Goal: Check status: Check status

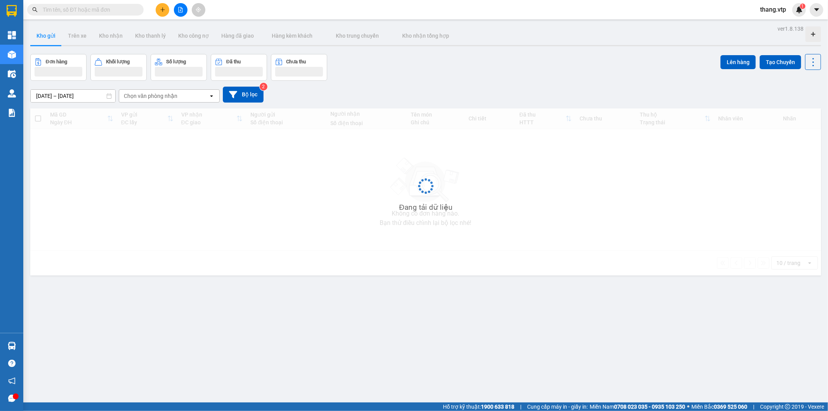
click at [83, 10] on input "text" at bounding box center [89, 9] width 92 height 9
paste input "DSA08250221"
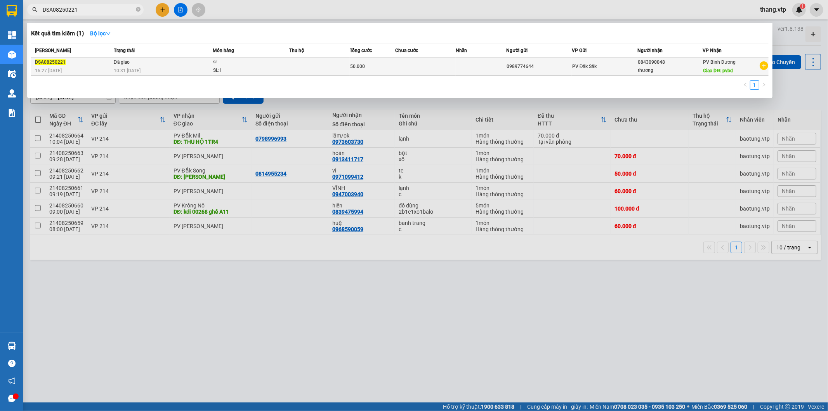
type input "DSA08250221"
click at [191, 63] on td "Đã giao 10:31 [DATE]" at bounding box center [162, 66] width 101 height 18
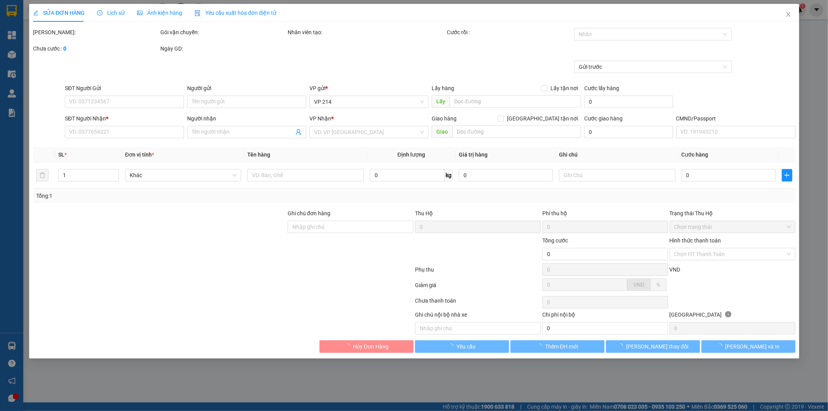
type input "0989774644"
type input "0843090048"
type input "thương"
type input "pvbd"
type input "50.000"
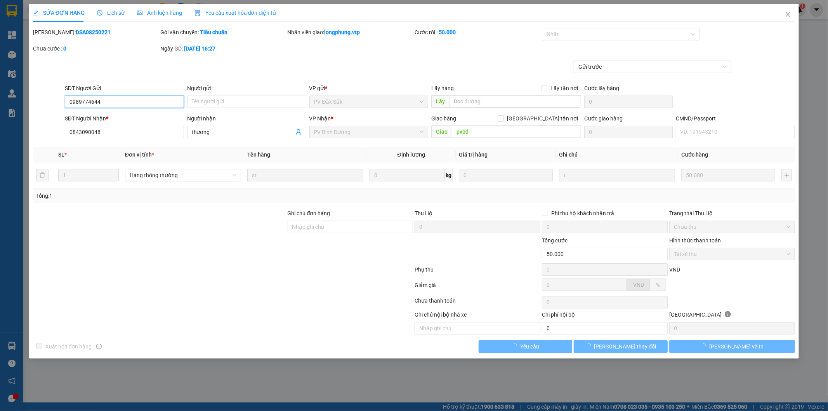
type input "2.500"
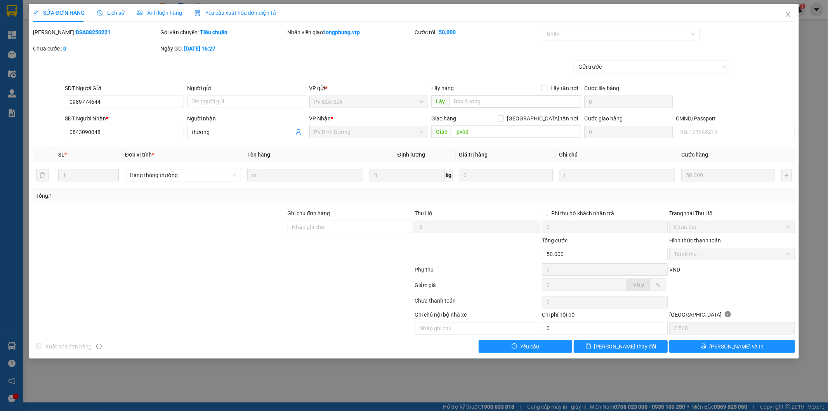
drag, startPoint x: 110, startPoint y: 12, endPoint x: 112, endPoint y: 3, distance: 8.7
click at [110, 12] on span "Lịch sử" at bounding box center [111, 13] width 28 height 6
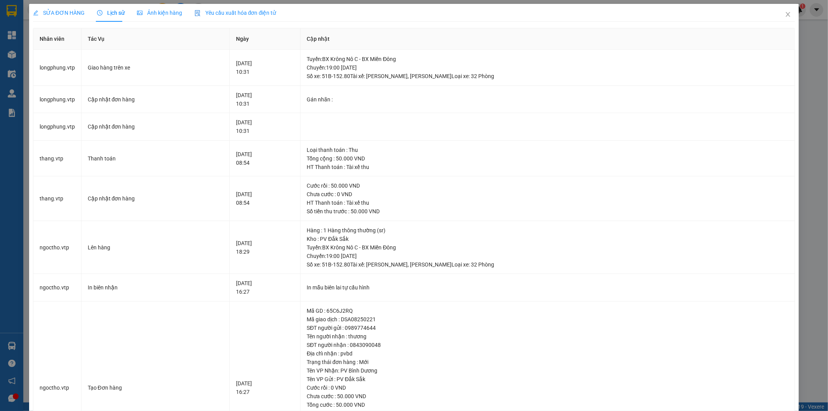
click at [56, 18] on div "SỬA ĐƠN HÀNG" at bounding box center [59, 13] width 52 height 18
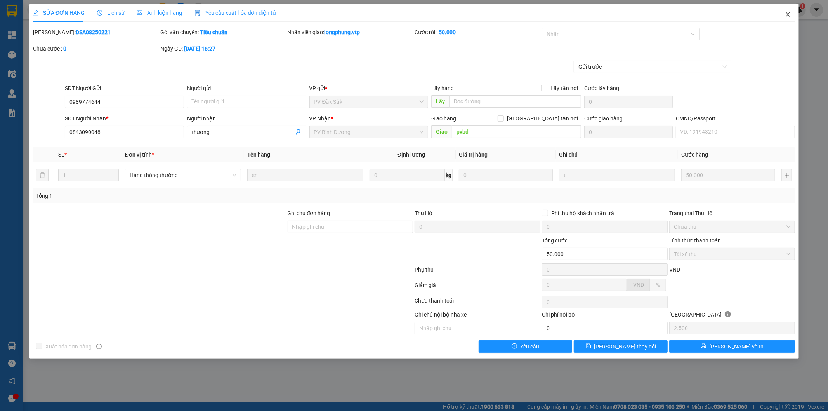
click at [789, 17] on icon "close" at bounding box center [788, 14] width 6 height 6
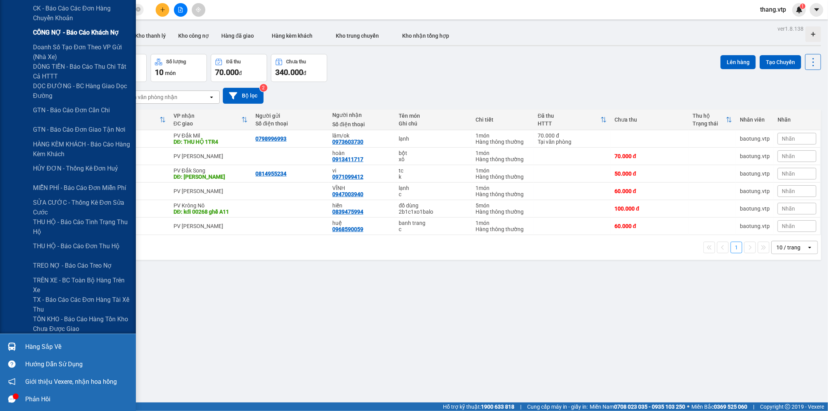
scroll to position [216, 0]
click at [75, 302] on span "TX - Báo cáo các đơn hàng tài xế thu" at bounding box center [81, 303] width 97 height 19
